Goal: Transaction & Acquisition: Purchase product/service

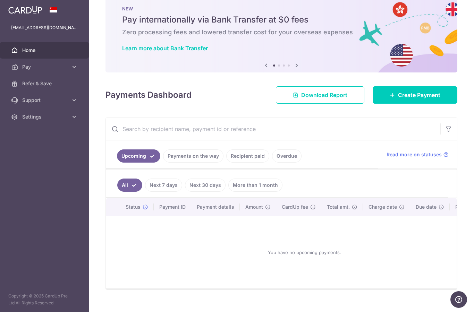
scroll to position [16, 0]
click at [226, 163] on link "Recipient paid" at bounding box center [247, 156] width 43 height 13
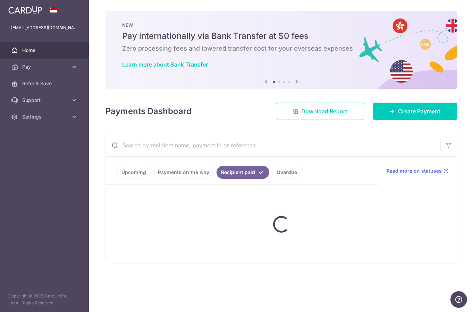
scroll to position [0, 0]
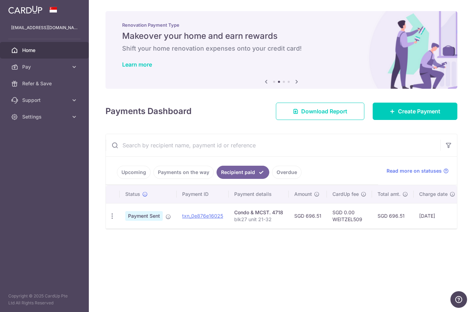
click at [0, 0] on icon "button" at bounding box center [0, 0] width 0 height 0
click at [58, 89] on link "Refer & Save" at bounding box center [44, 83] width 89 height 17
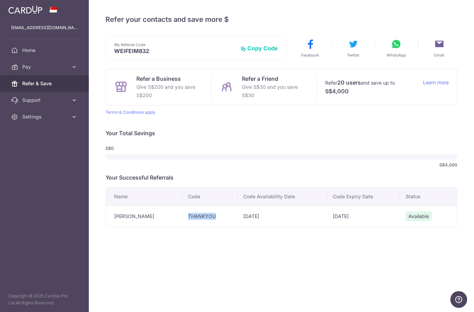
click at [0, 0] on icon "button" at bounding box center [0, 0] width 0 height 0
click at [24, 67] on span "Pay" at bounding box center [45, 66] width 46 height 7
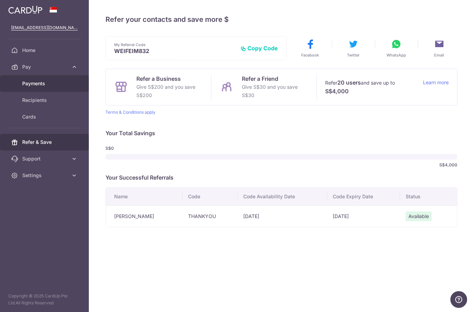
click at [26, 87] on link "Payments" at bounding box center [44, 83] width 89 height 17
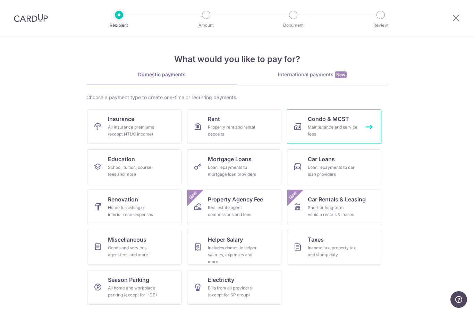
click at [360, 118] on link "Condo & MCST Maintenance and service fees" at bounding box center [334, 126] width 94 height 35
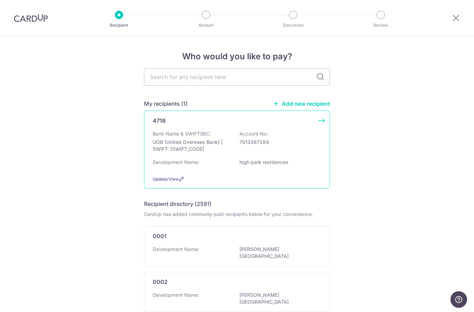
click at [285, 156] on div "Bank Name & SWIFT/BIC: UOB (United Overseas Bank) | SWIFT: UOVBSGSGXXX Account …" at bounding box center [237, 143] width 169 height 26
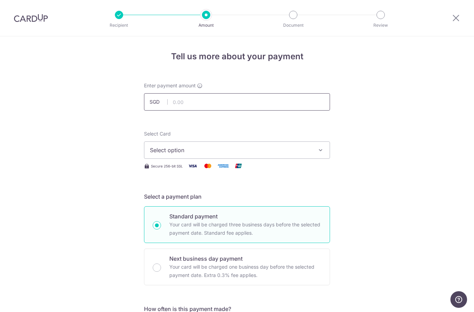
click at [279, 101] on input "text" at bounding box center [237, 101] width 186 height 17
type input "696.51"
click at [269, 153] on span "Select option" at bounding box center [231, 150] width 162 height 8
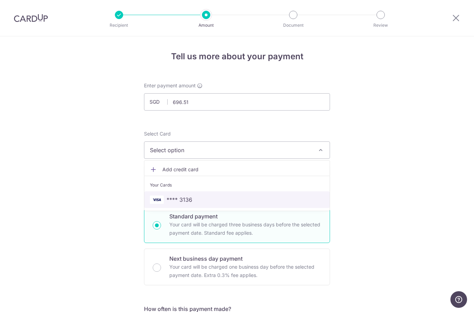
click at [213, 203] on span "**** 3136" at bounding box center [237, 200] width 174 height 8
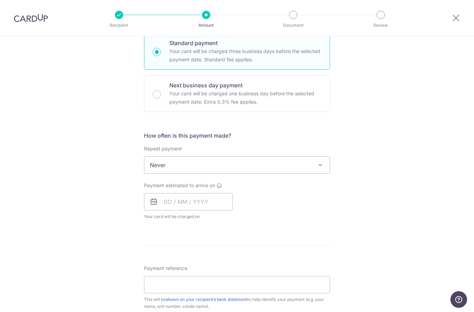
scroll to position [174, 0]
click at [212, 207] on input "text" at bounding box center [188, 200] width 89 height 17
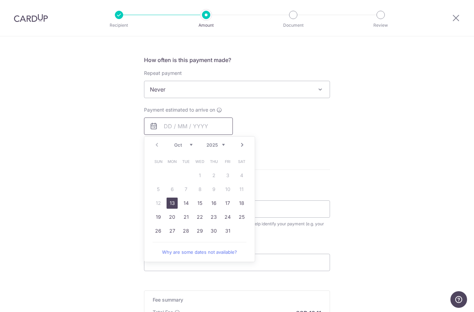
scroll to position [250, 0]
click at [176, 204] on link "13" at bounding box center [171, 202] width 11 height 11
type input "[DATE]"
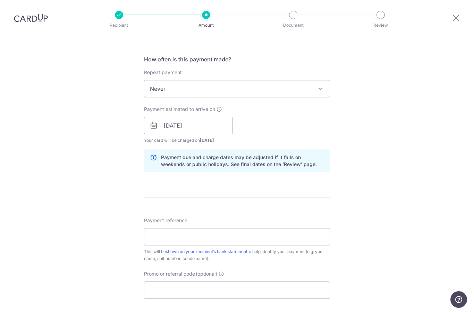
click at [174, 206] on form "Enter payment amount SGD 696.51 696.51 Select Card **** 3136 Add credit card Yo…" at bounding box center [237, 121] width 186 height 577
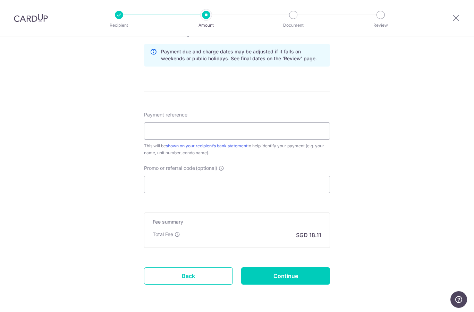
scroll to position [355, 0]
click at [228, 191] on input "Promo or referral code (optional)" at bounding box center [237, 184] width 186 height 17
paste input "THANKYOU"
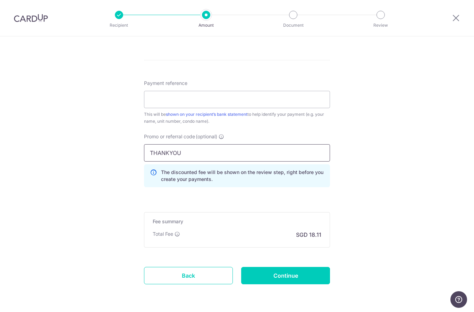
scroll to position [386, 0]
type input "THANKYOU"
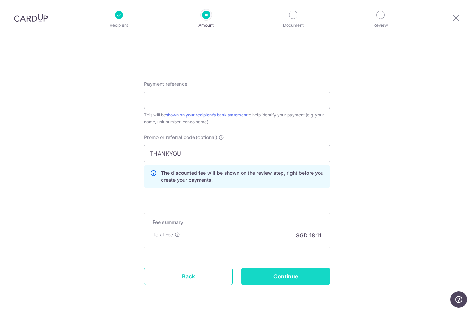
click at [289, 281] on input "Continue" at bounding box center [285, 276] width 89 height 17
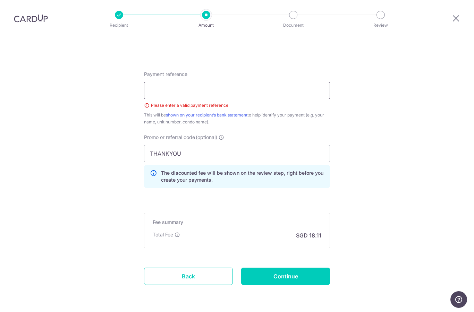
click at [247, 82] on input "Payment reference" at bounding box center [237, 90] width 186 height 17
type input "Blk27#21-32"
click at [307, 268] on input "Continue" at bounding box center [285, 276] width 89 height 17
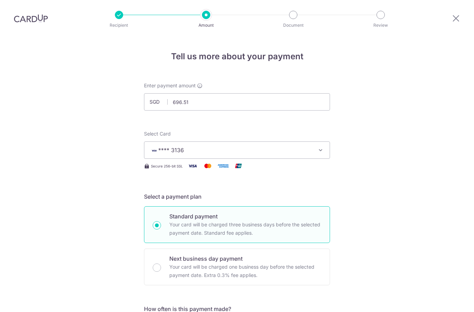
scroll to position [396, 0]
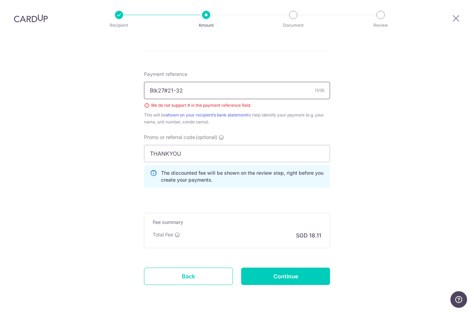
click at [207, 82] on input "Blk27#21-32" at bounding box center [237, 90] width 186 height 17
click at [169, 82] on input "Blk27#21-32" at bounding box center [237, 90] width 186 height 17
type input "Blk27 21-32"
click at [302, 268] on input "Continue" at bounding box center [285, 276] width 89 height 17
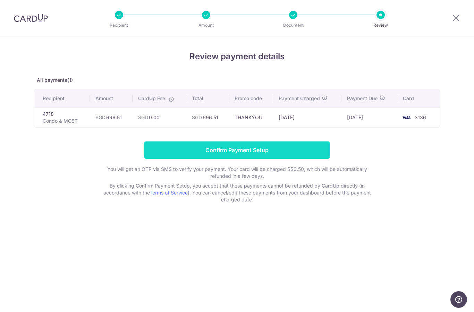
click at [300, 151] on input "Confirm Payment Setup" at bounding box center [237, 149] width 186 height 17
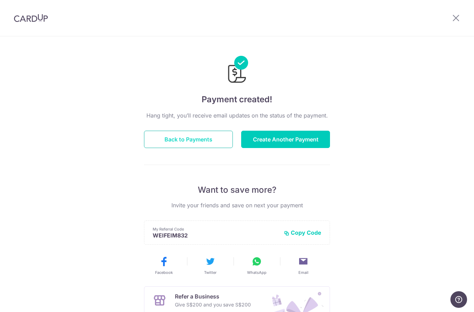
click at [210, 137] on button "Back to Payments" at bounding box center [188, 139] width 89 height 17
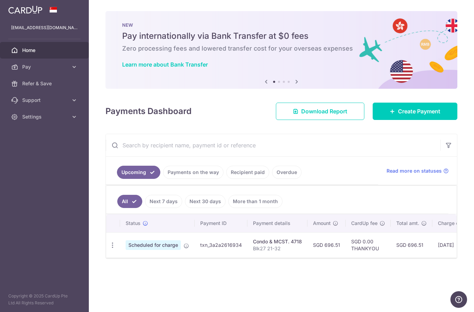
click at [0, 0] on icon "button" at bounding box center [0, 0] width 0 height 0
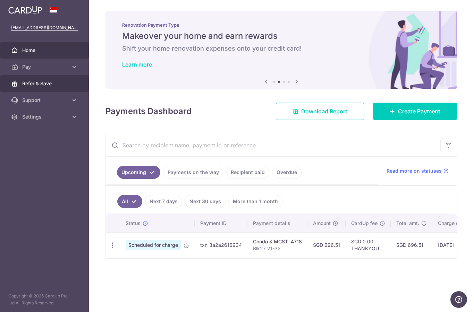
click at [33, 85] on span "Refer & Save" at bounding box center [45, 83] width 46 height 7
